Goal: Information Seeking & Learning: Learn about a topic

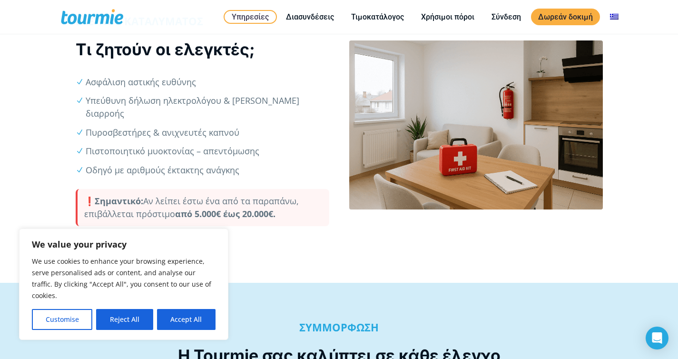
scroll to position [342, 0]
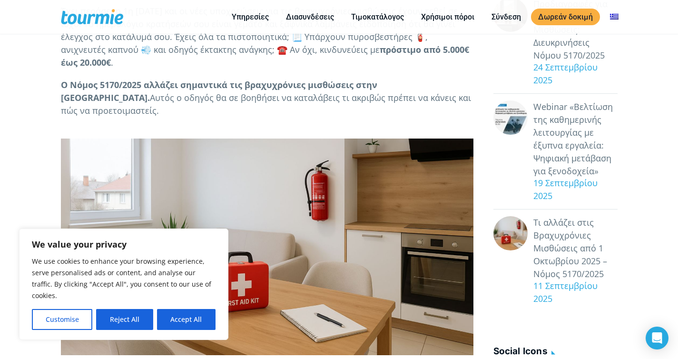
scroll to position [234, 0]
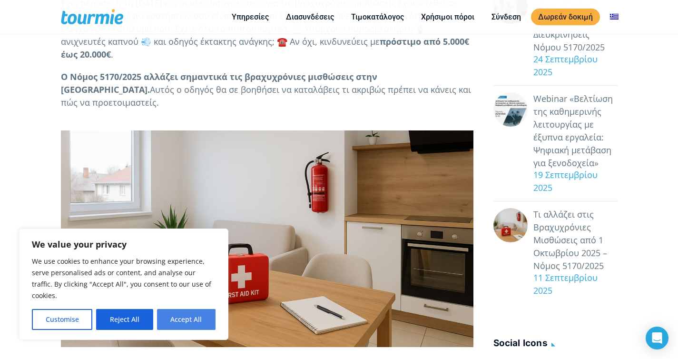
click at [179, 317] on button "Accept All" at bounding box center [186, 319] width 58 height 21
checkbox input "true"
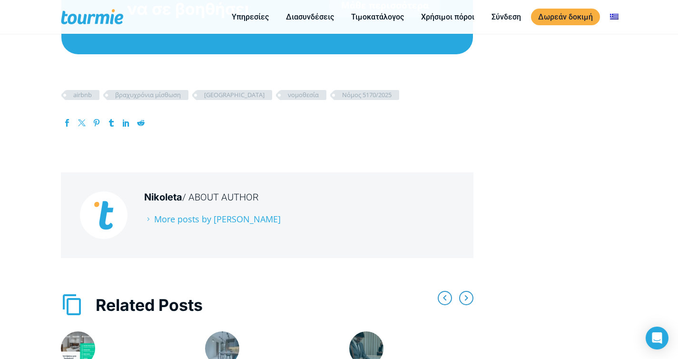
scroll to position [3973, 0]
